Goal: Task Accomplishment & Management: Manage account settings

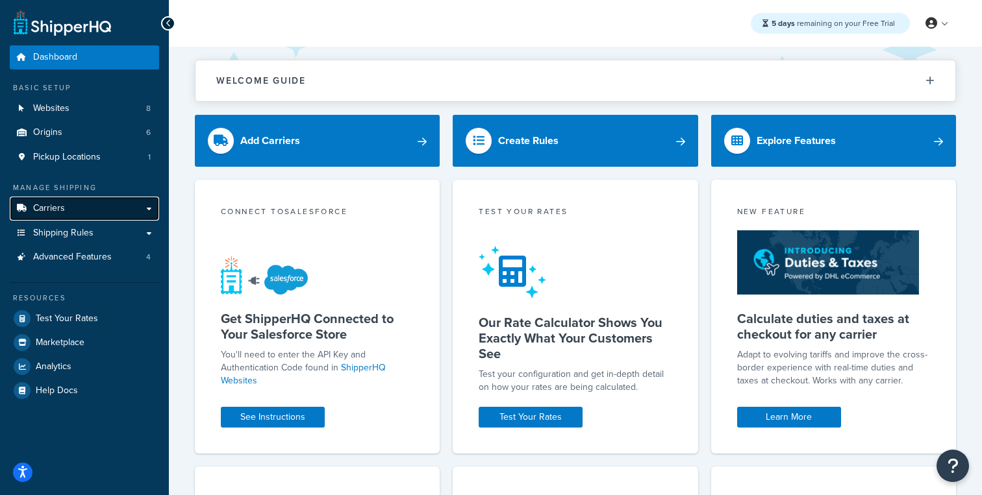
click at [90, 212] on link "Carriers" at bounding box center [84, 209] width 149 height 24
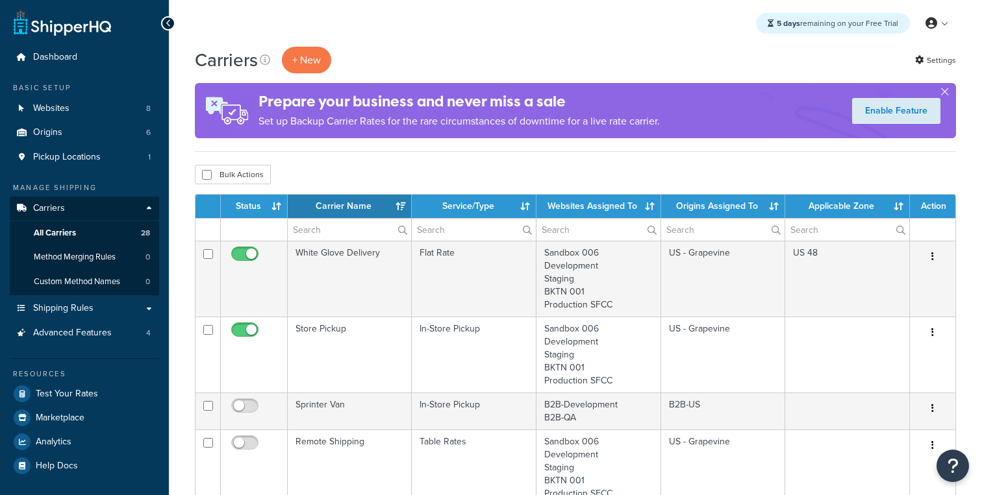
select select "15"
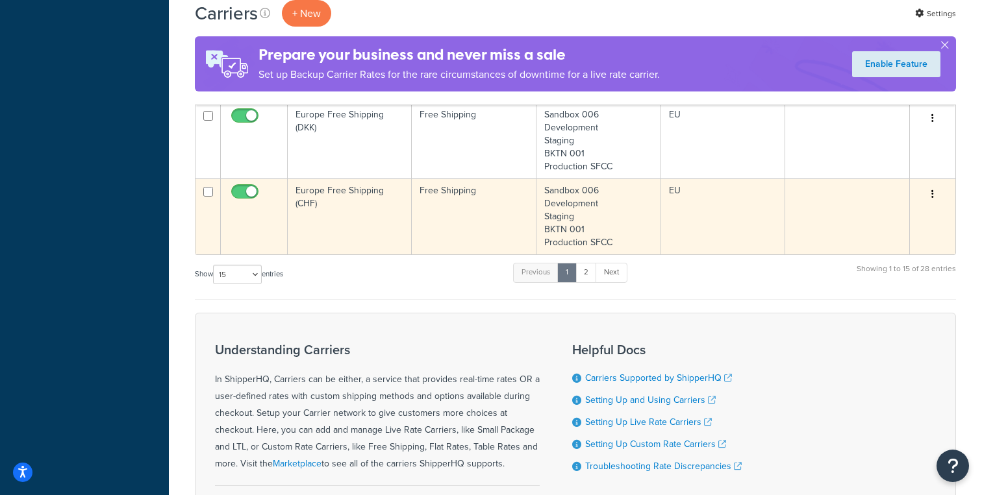
scroll to position [1131, 0]
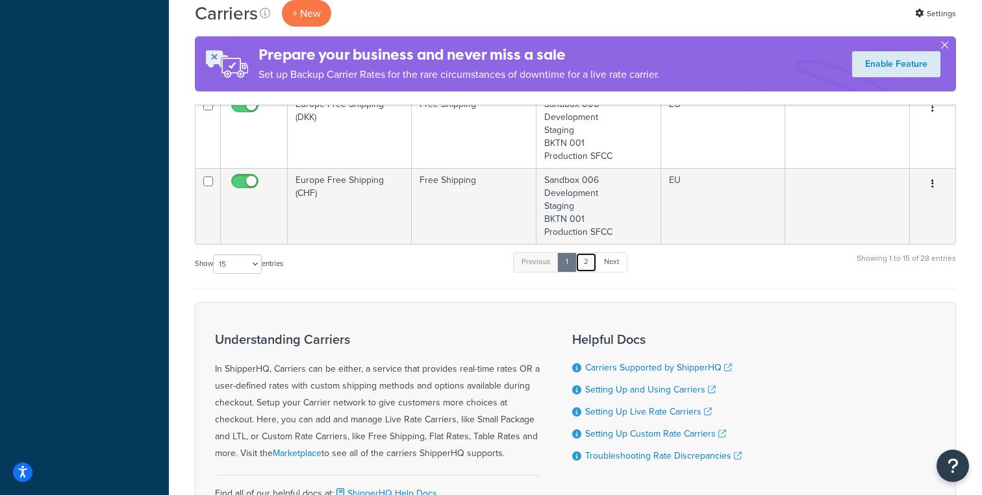
click at [594, 262] on link "2" at bounding box center [585, 262] width 21 height 19
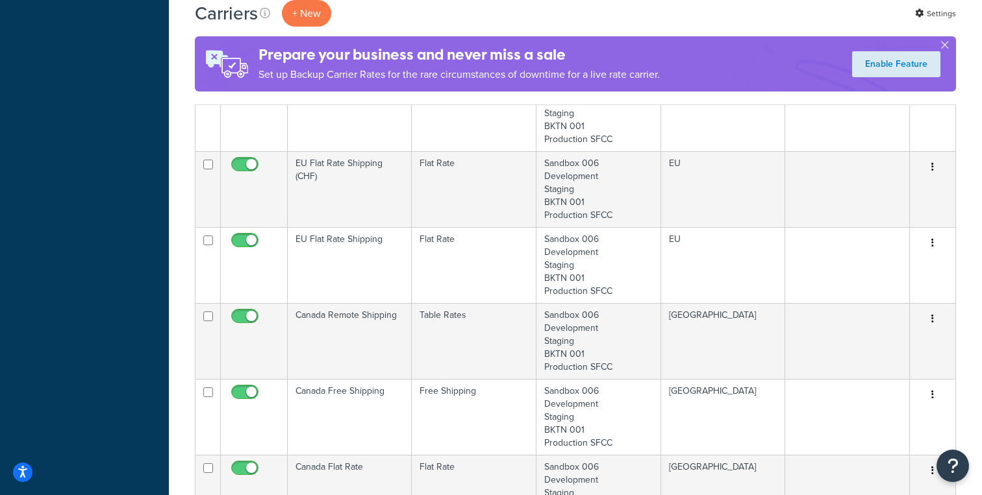
scroll to position [1109, 0]
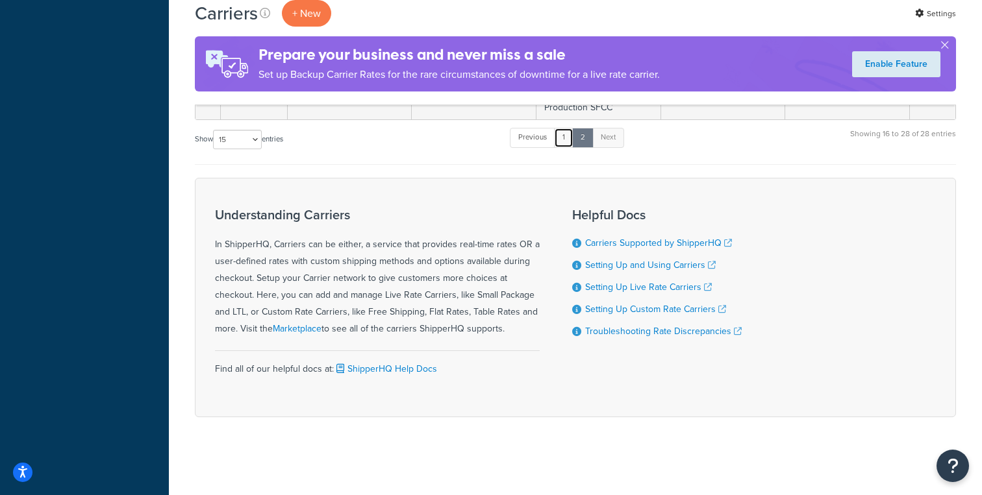
click at [564, 142] on link "1" at bounding box center [563, 137] width 19 height 19
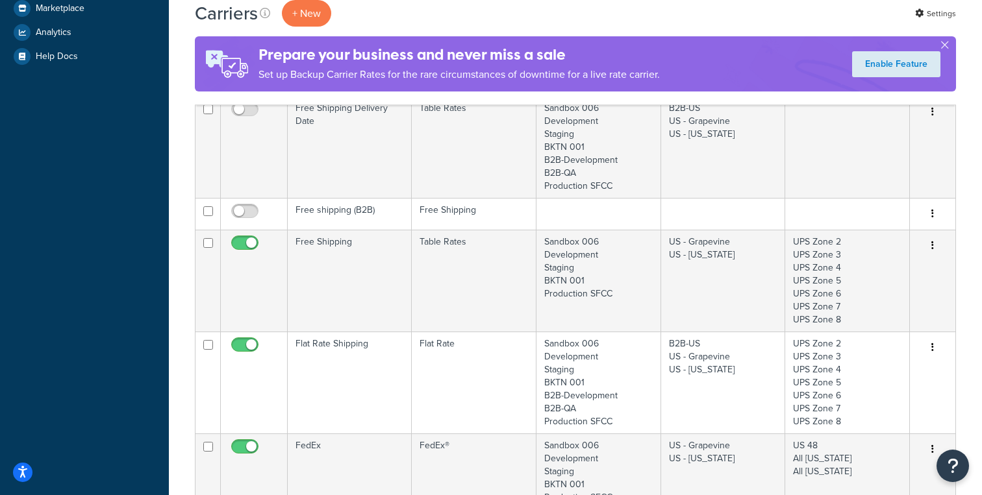
scroll to position [417, 0]
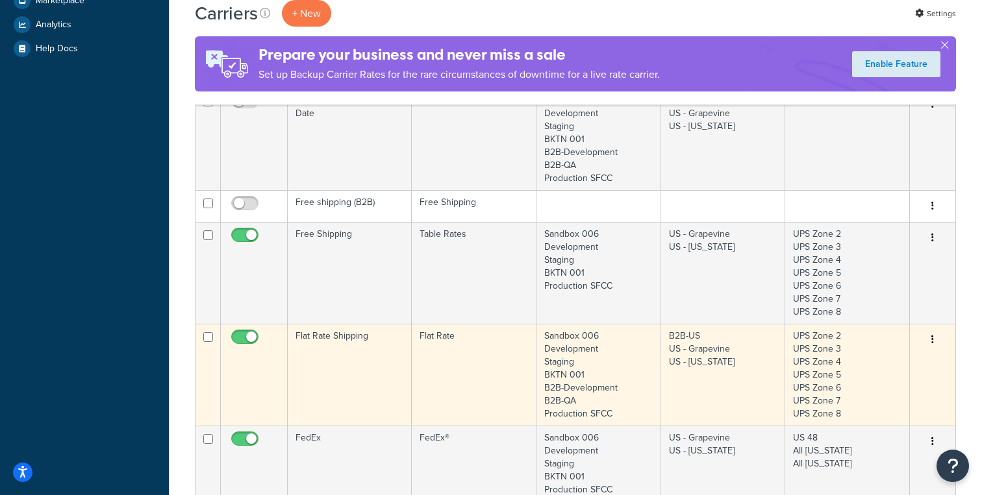
click at [337, 348] on td "Flat Rate Shipping" at bounding box center [350, 375] width 124 height 102
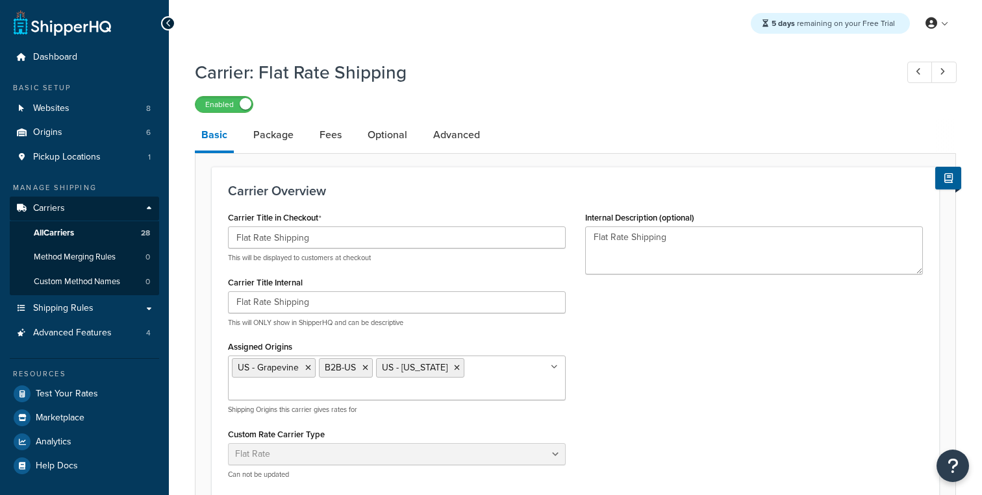
select select "flat"
click at [287, 136] on link "Package" at bounding box center [273, 134] width 53 height 31
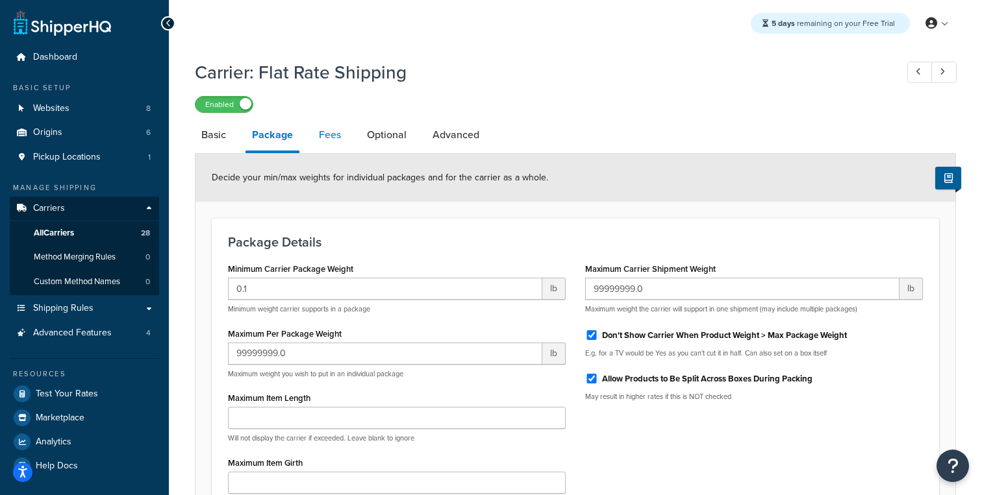
click at [323, 136] on link "Fees" at bounding box center [329, 134] width 35 height 31
select select "AFTER"
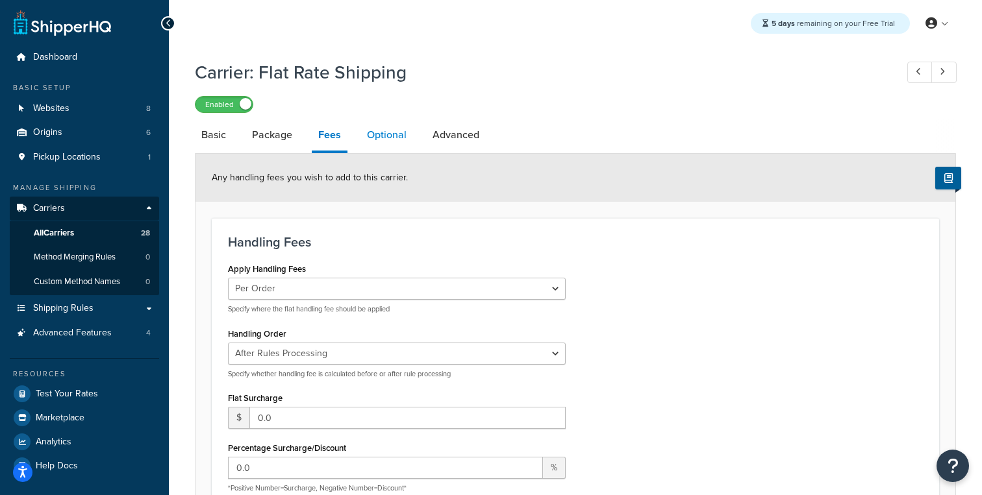
click at [380, 138] on link "Optional" at bounding box center [386, 134] width 53 height 31
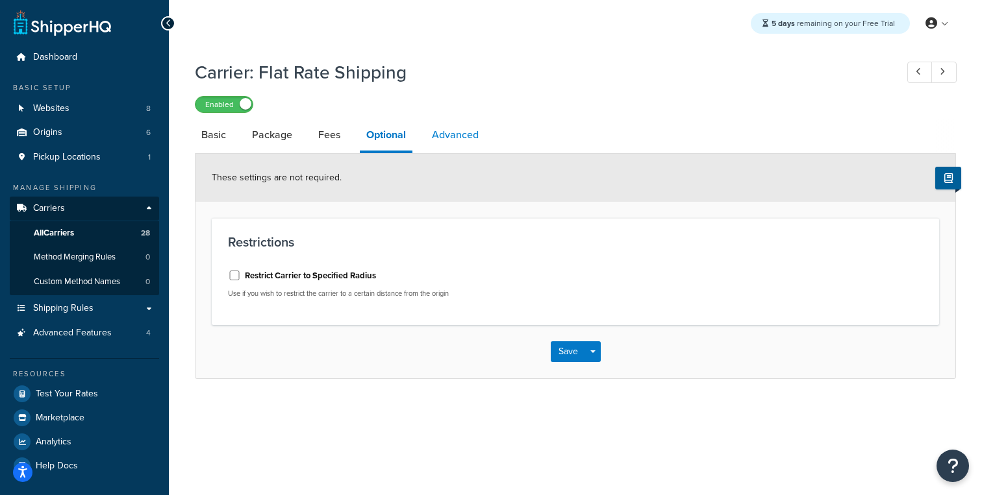
click at [442, 140] on link "Advanced" at bounding box center [455, 134] width 60 height 31
select select "false"
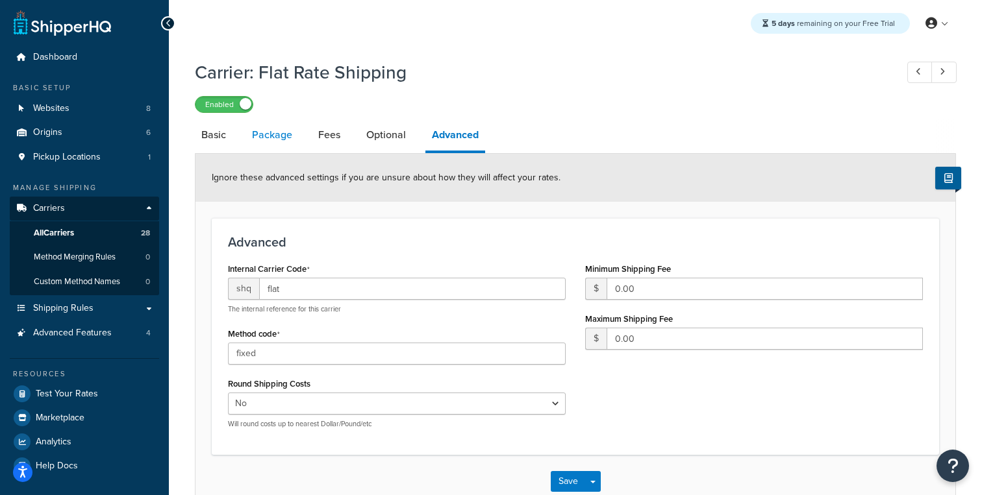
click at [268, 142] on link "Package" at bounding box center [271, 134] width 53 height 31
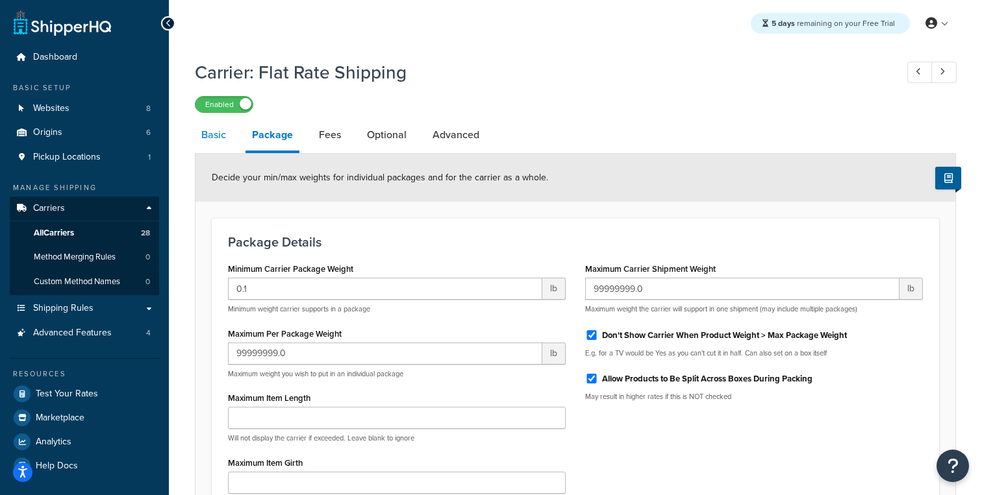
click at [227, 142] on link "Basic" at bounding box center [214, 134] width 38 height 31
select select "flat"
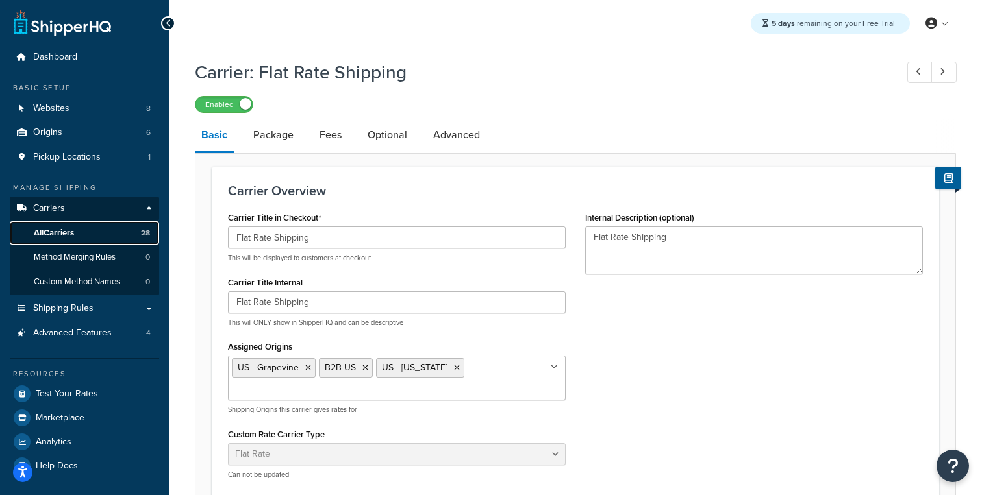
click at [77, 234] on link "All Carriers 28" at bounding box center [84, 233] width 149 height 24
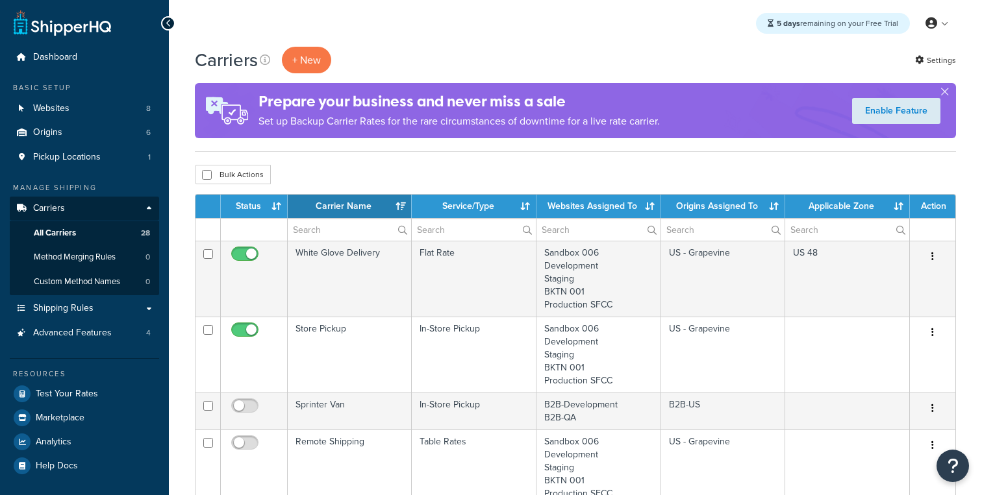
select select "15"
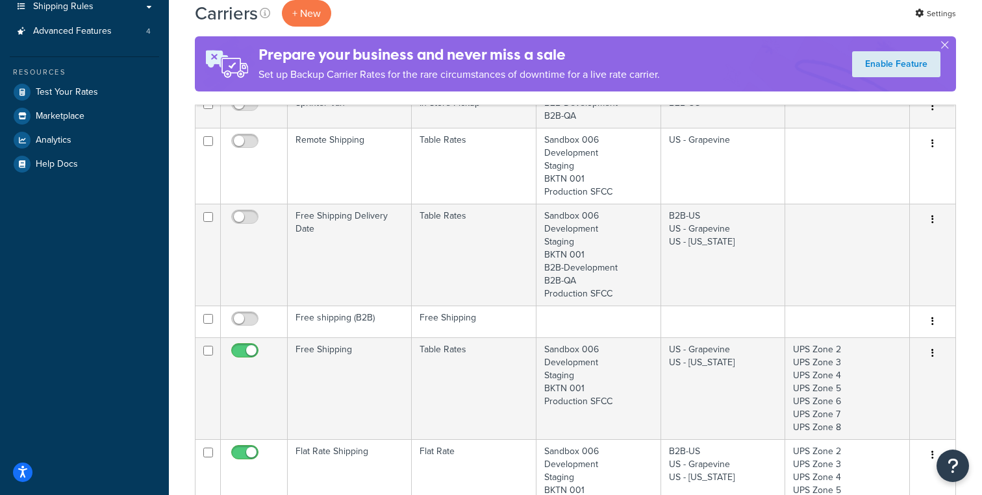
scroll to position [313, 0]
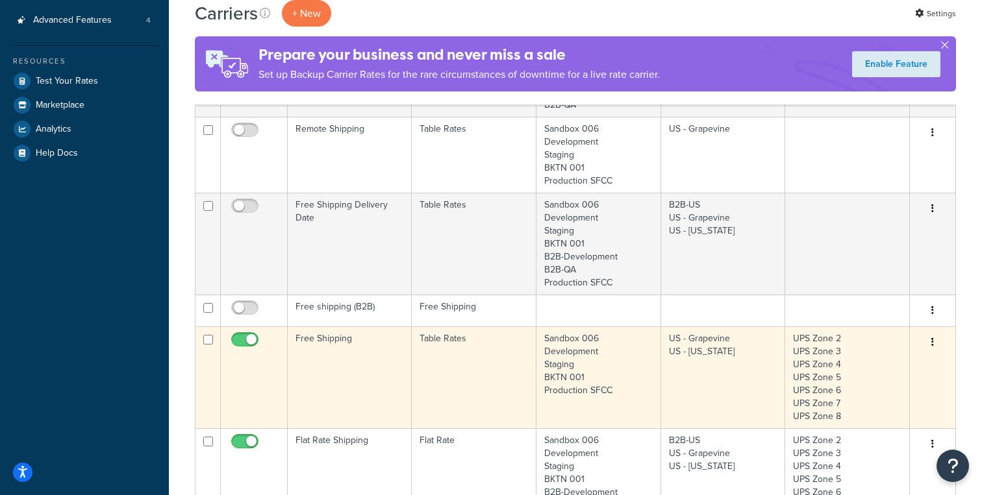
click at [331, 343] on td "Free Shipping" at bounding box center [350, 378] width 124 height 102
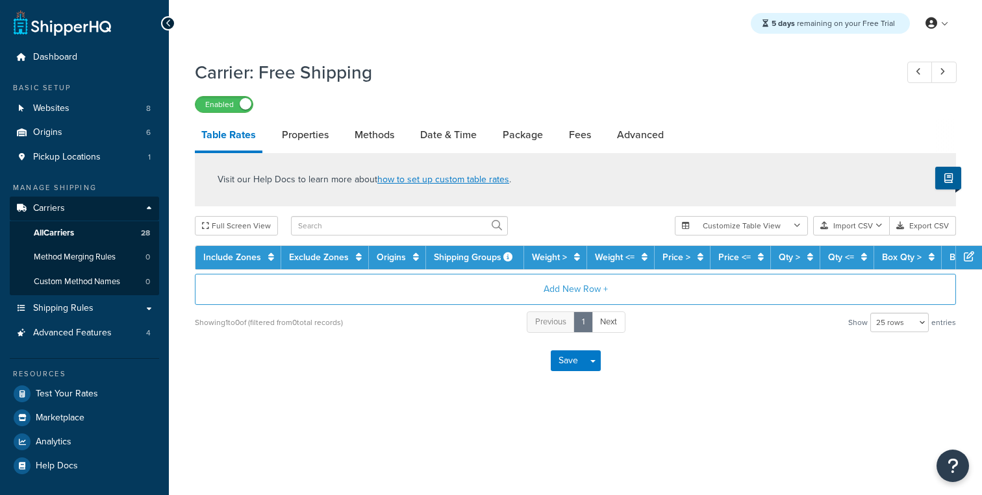
select select "25"
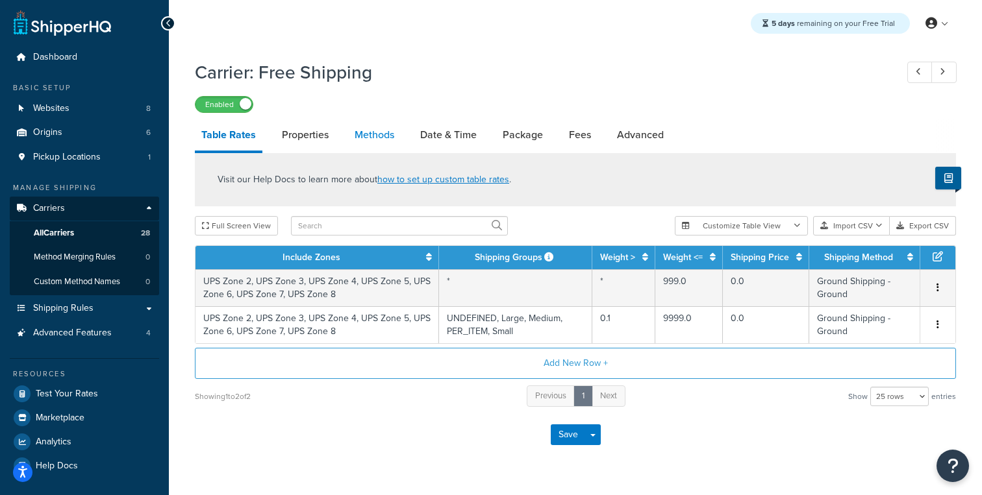
click at [356, 138] on link "Methods" at bounding box center [374, 134] width 53 height 31
select select "25"
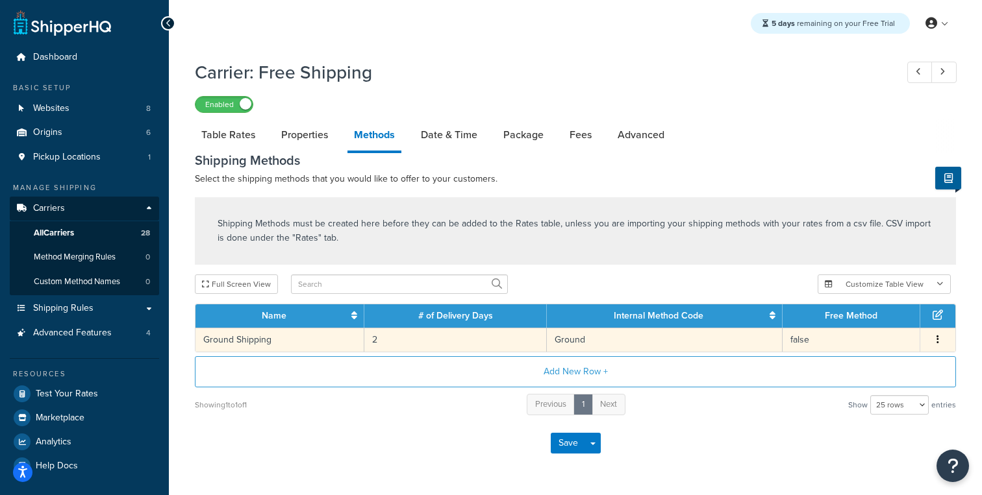
click at [404, 341] on td "2" at bounding box center [455, 340] width 182 height 24
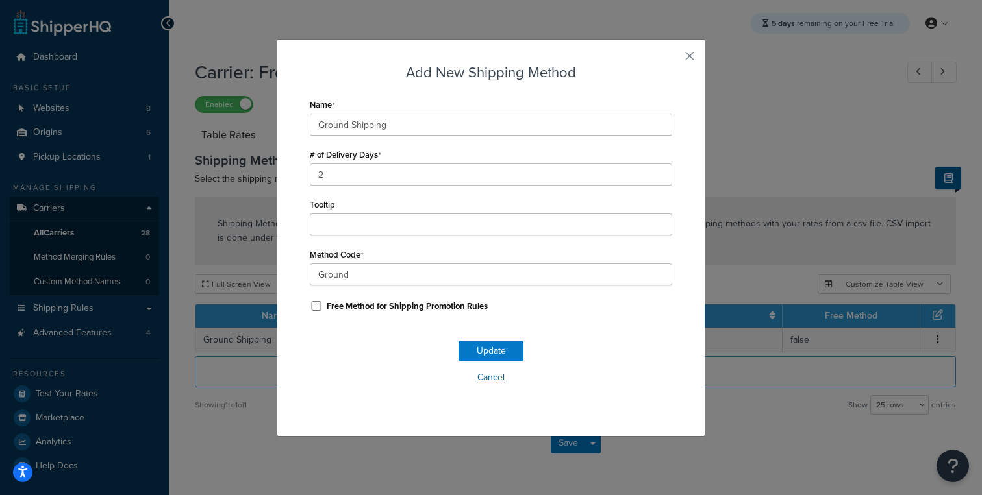
click at [487, 379] on button "Cancel" at bounding box center [491, 377] width 362 height 19
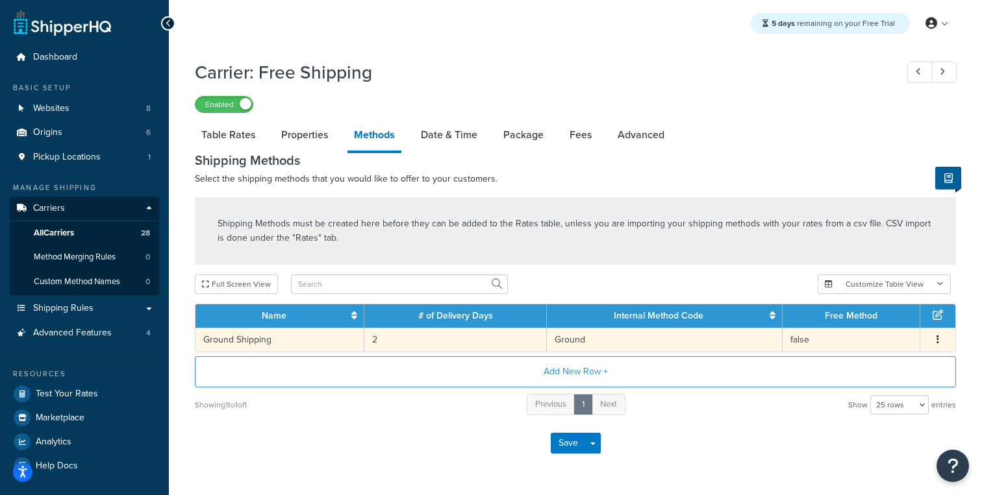
click at [938, 343] on icon "button" at bounding box center [937, 339] width 3 height 9
click at [673, 421] on div "Save Save Dropdown Save and Edit" at bounding box center [575, 443] width 761 height 53
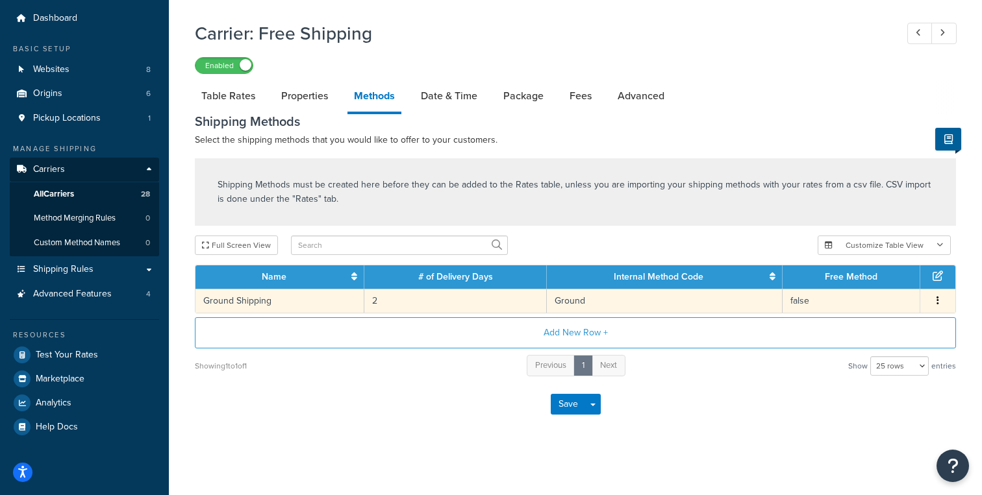
scroll to position [42, 0]
